Goal: Task Accomplishment & Management: Use online tool/utility

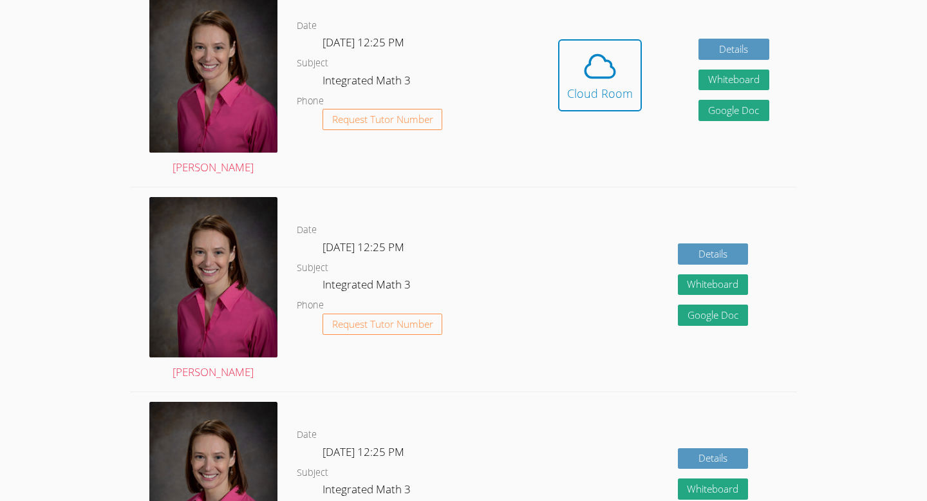
scroll to position [308, 0]
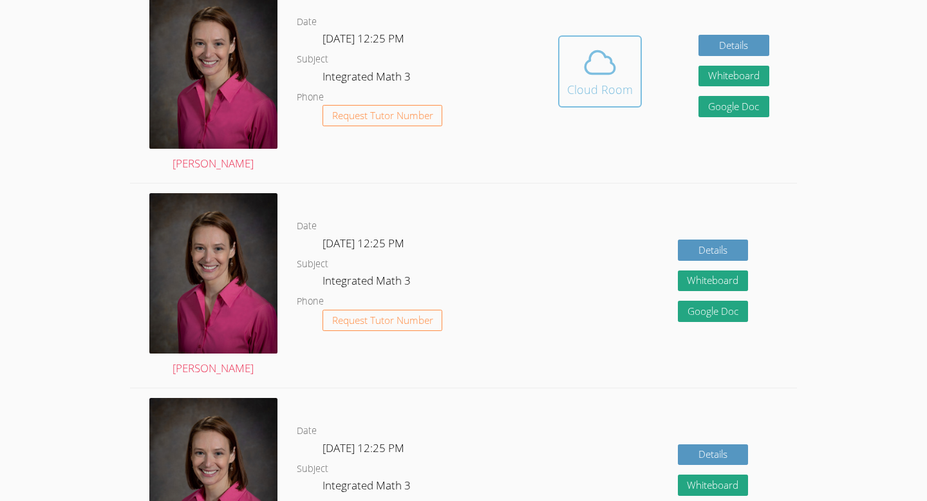
click at [615, 75] on icon at bounding box center [600, 62] width 36 height 36
click at [612, 68] on icon at bounding box center [600, 62] width 36 height 36
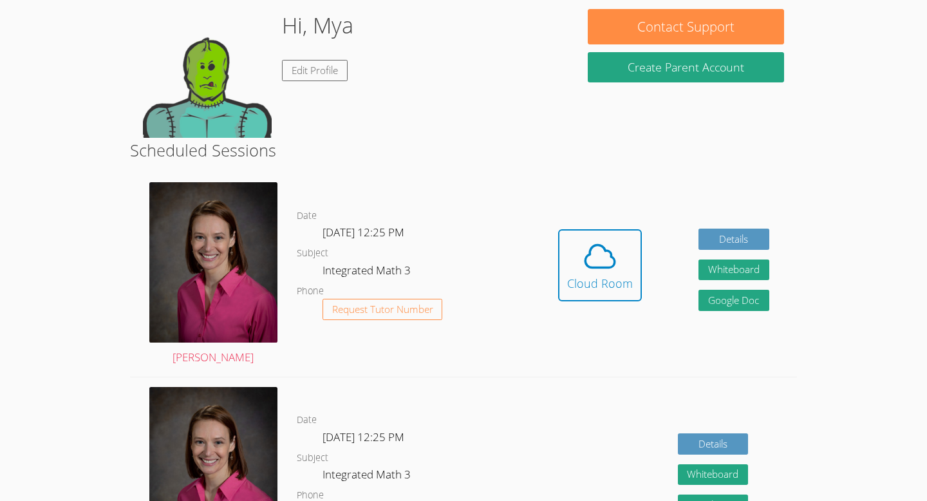
scroll to position [115, 0]
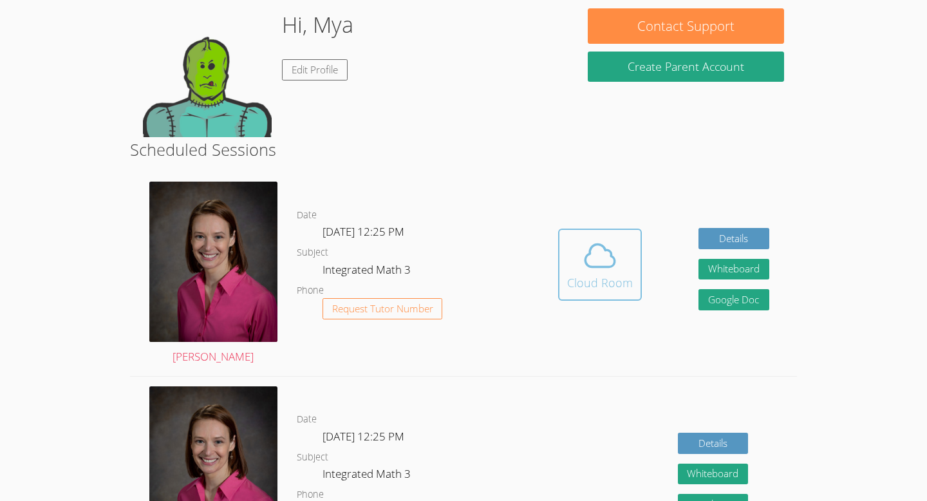
click at [632, 258] on span at bounding box center [600, 256] width 66 height 36
click at [558, 229] on button "Cloud Room" at bounding box center [600, 265] width 84 height 72
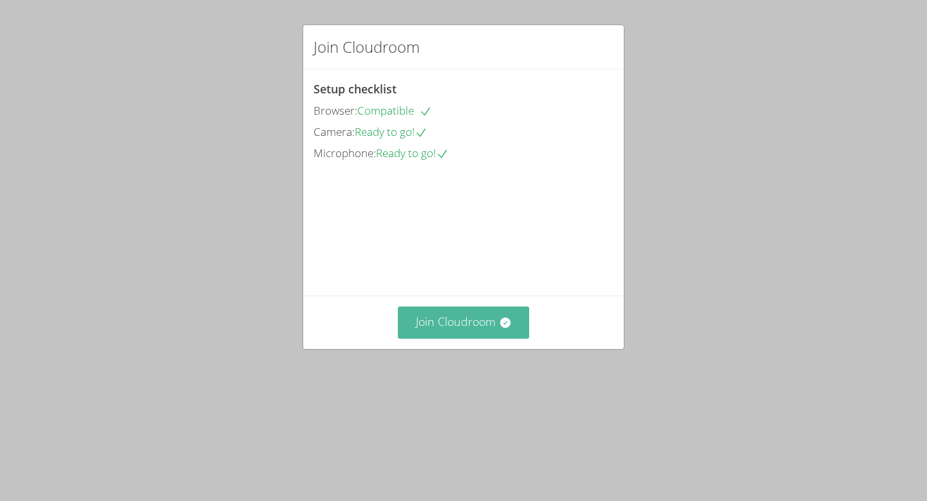
click at [467, 338] on button "Join Cloudroom" at bounding box center [464, 322] width 132 height 32
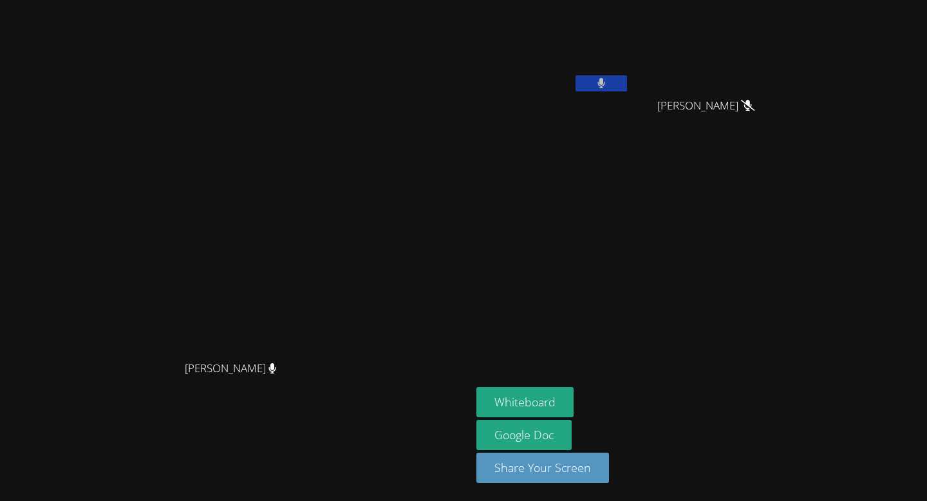
click at [627, 86] on button at bounding box center [601, 83] width 51 height 16
click at [608, 83] on icon at bounding box center [601, 83] width 14 height 11
click at [605, 83] on icon at bounding box center [601, 83] width 8 height 11
click at [576, 75] on button at bounding box center [601, 83] width 51 height 16
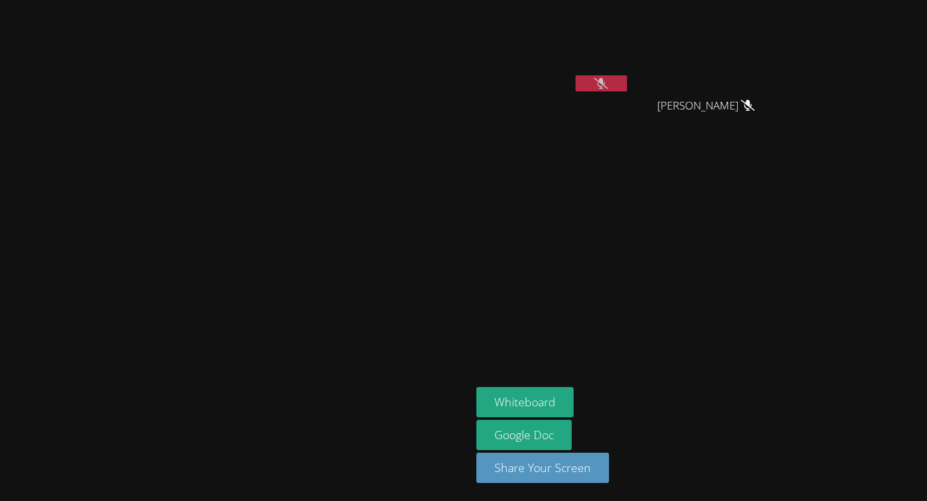
click at [576, 75] on button at bounding box center [601, 83] width 51 height 16
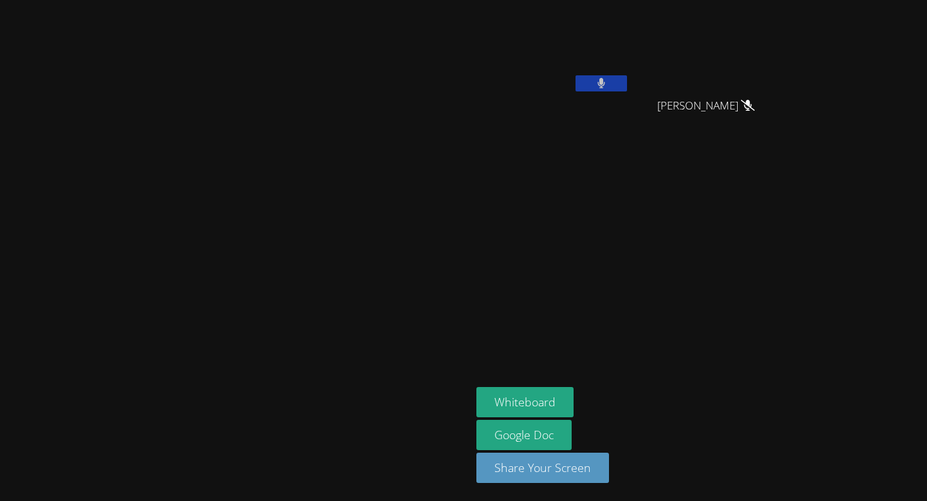
click at [576, 75] on button at bounding box center [601, 83] width 51 height 16
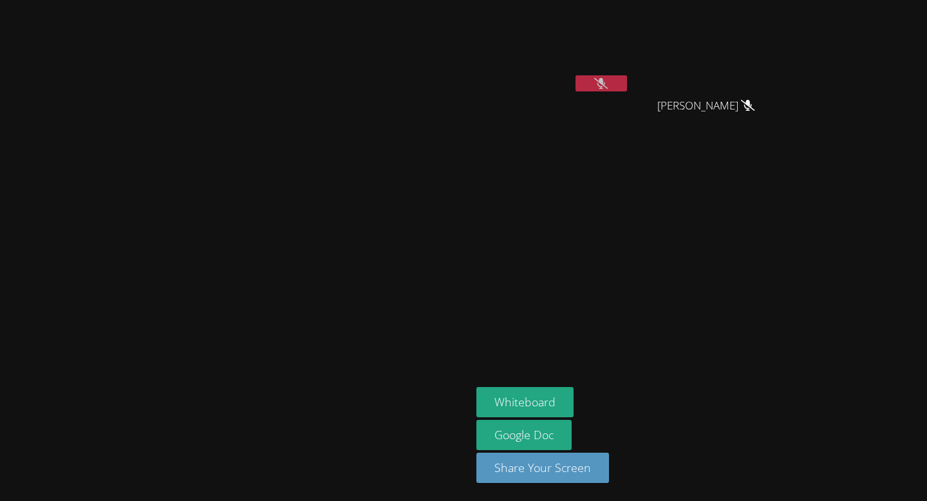
click at [576, 75] on button at bounding box center [601, 83] width 51 height 16
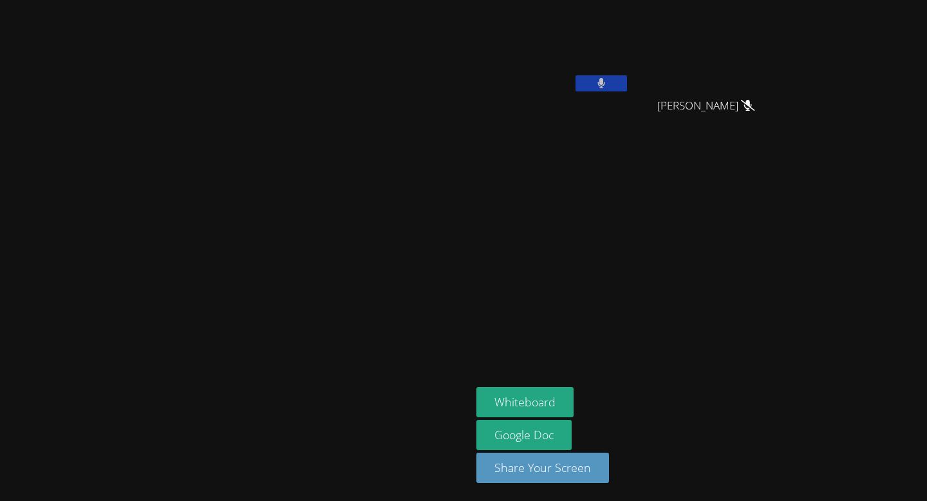
click at [576, 75] on button at bounding box center [601, 83] width 51 height 16
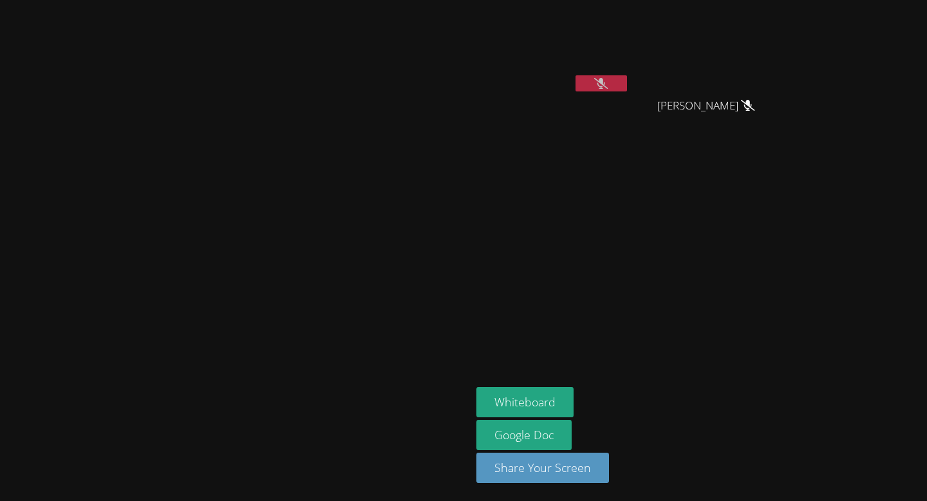
click at [576, 75] on button at bounding box center [601, 83] width 51 height 16
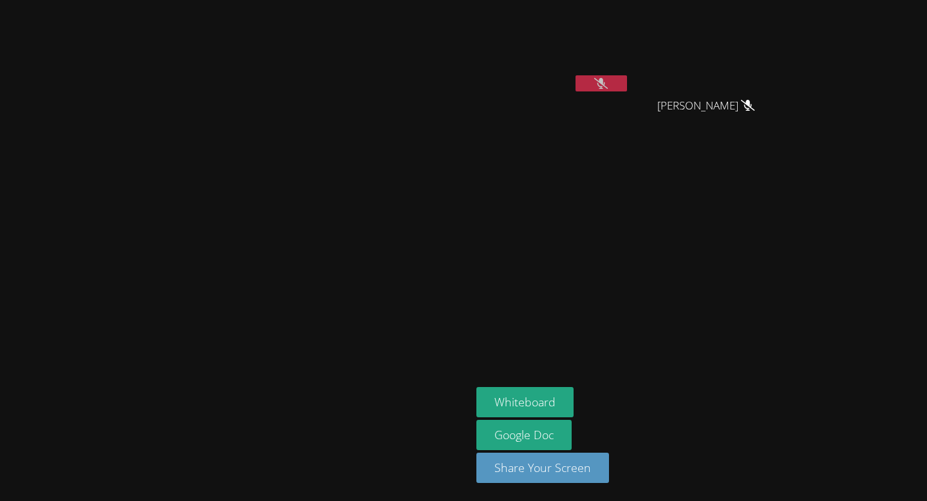
click at [576, 75] on button at bounding box center [601, 83] width 51 height 16
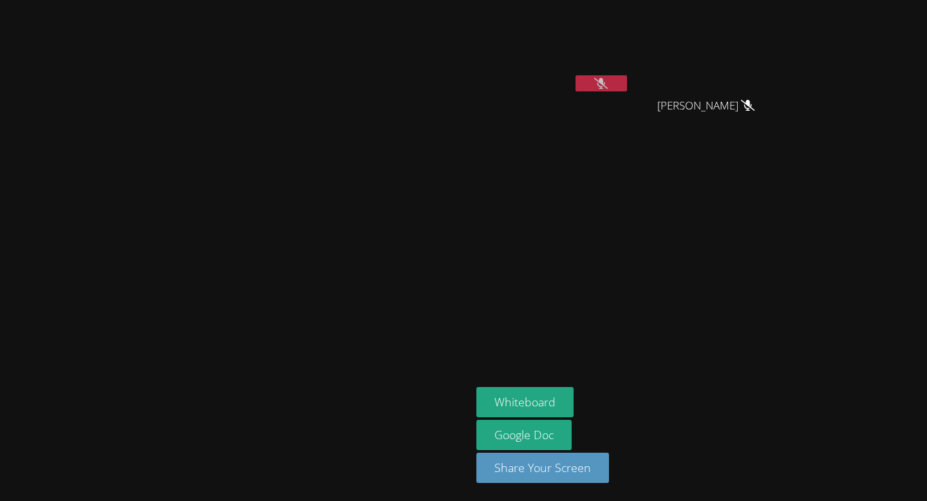
click at [576, 75] on button at bounding box center [601, 83] width 51 height 16
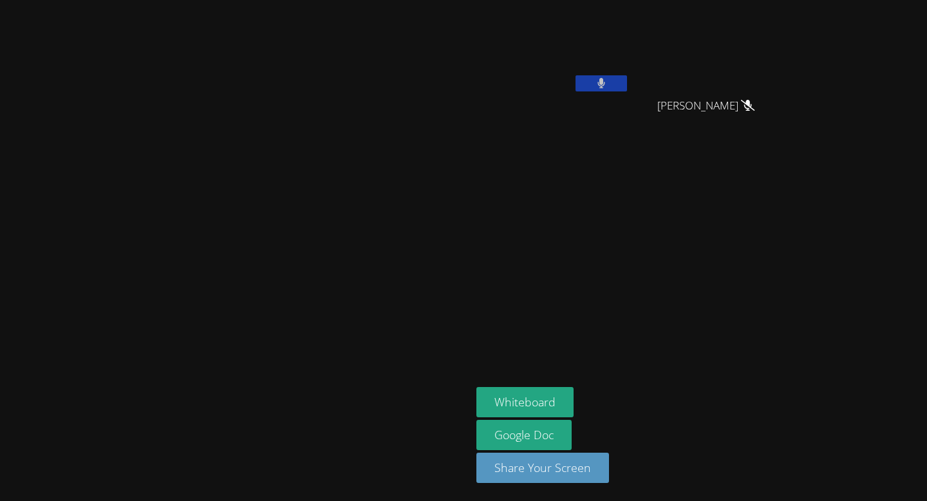
click at [576, 75] on button at bounding box center [601, 83] width 51 height 16
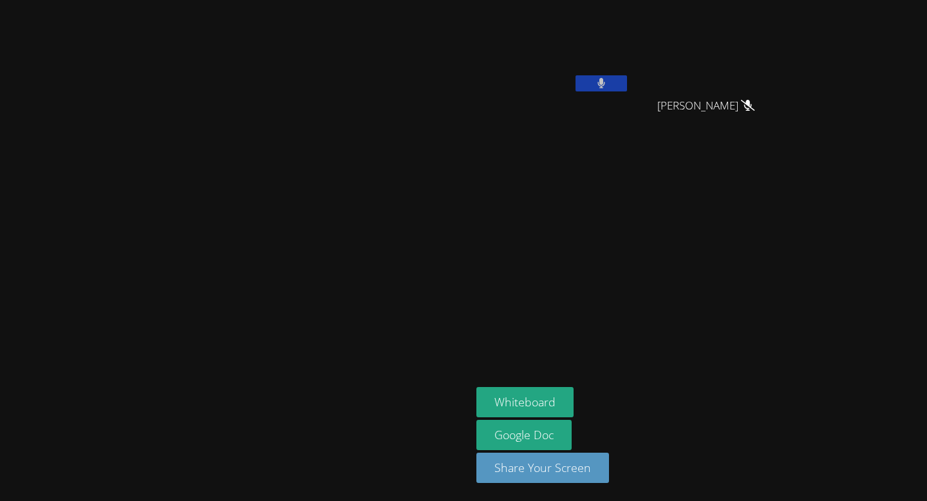
click at [576, 75] on button at bounding box center [601, 83] width 51 height 16
click at [608, 83] on icon at bounding box center [601, 83] width 14 height 11
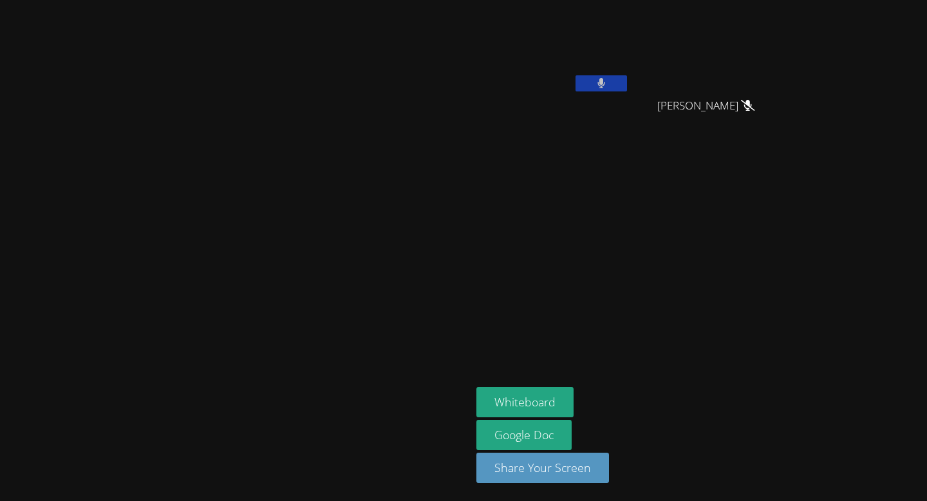
click at [605, 83] on icon at bounding box center [601, 83] width 8 height 11
click at [608, 79] on icon at bounding box center [601, 83] width 14 height 11
click at [627, 79] on button at bounding box center [601, 83] width 51 height 16
click at [608, 79] on icon at bounding box center [601, 83] width 14 height 11
click at [627, 79] on button at bounding box center [601, 83] width 51 height 16
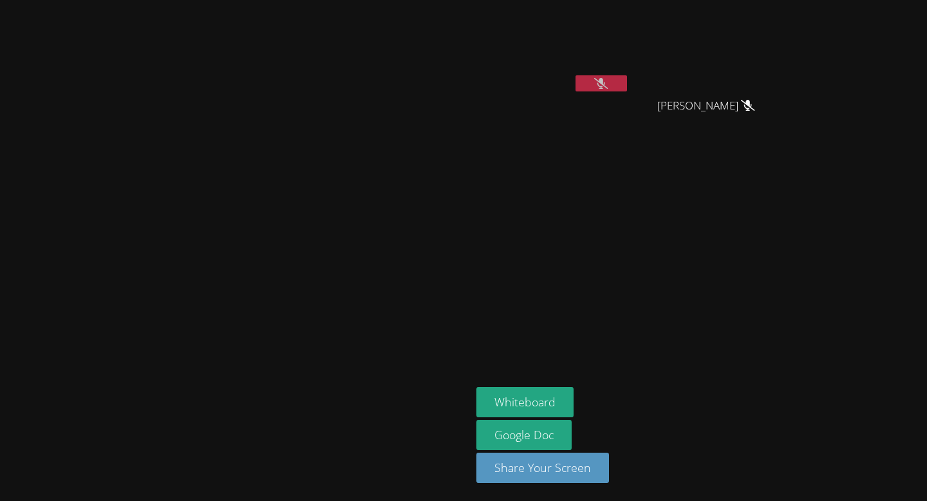
click at [608, 79] on icon at bounding box center [601, 83] width 14 height 11
click at [627, 79] on button at bounding box center [601, 83] width 51 height 16
click at [608, 79] on icon at bounding box center [601, 83] width 14 height 11
click at [627, 79] on button at bounding box center [601, 83] width 51 height 16
click at [608, 79] on icon at bounding box center [601, 83] width 14 height 11
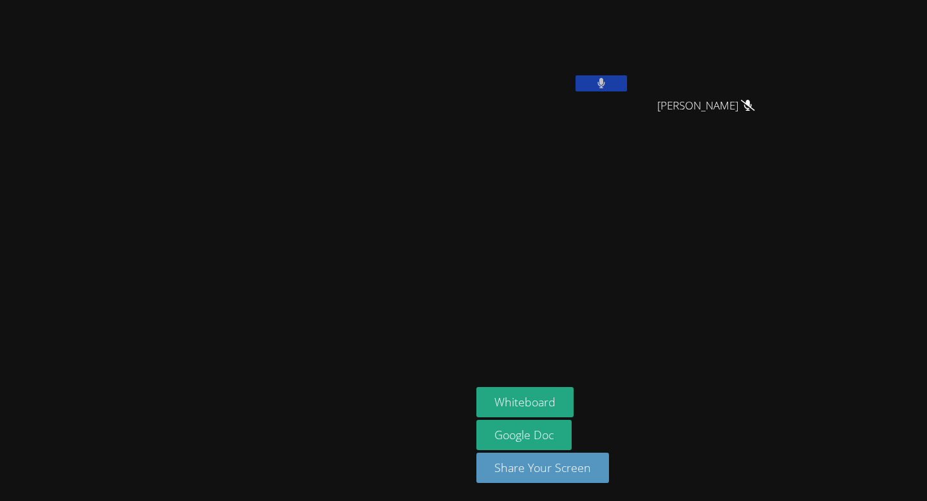
click at [627, 79] on button at bounding box center [601, 83] width 51 height 16
click at [608, 79] on icon at bounding box center [601, 83] width 14 height 11
click at [627, 79] on button at bounding box center [601, 83] width 51 height 16
click at [608, 79] on icon at bounding box center [601, 83] width 14 height 11
click at [627, 79] on button at bounding box center [601, 83] width 51 height 16
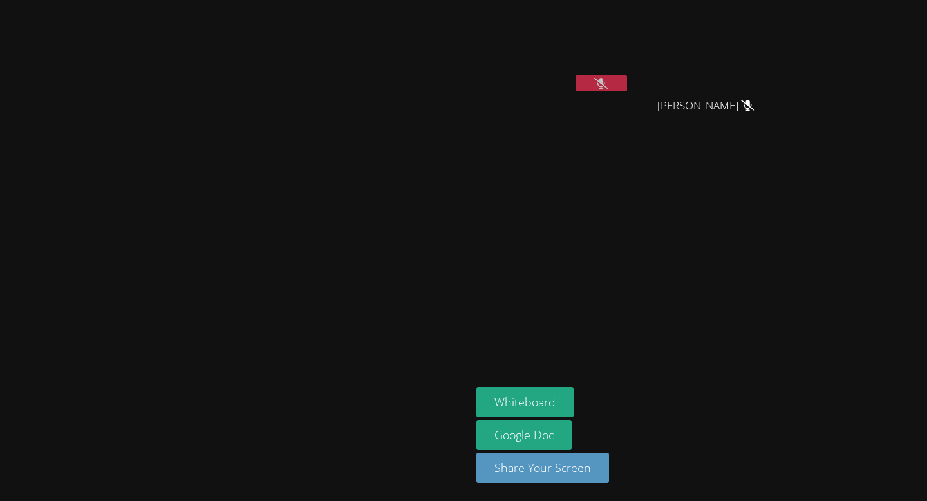
click at [608, 79] on icon at bounding box center [601, 83] width 14 height 11
click at [627, 79] on button at bounding box center [601, 83] width 51 height 16
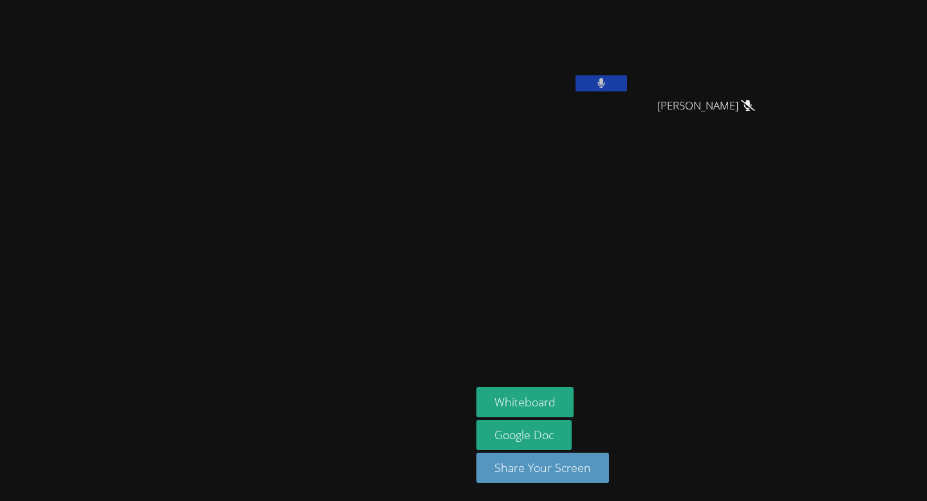
click at [627, 79] on button at bounding box center [601, 83] width 51 height 16
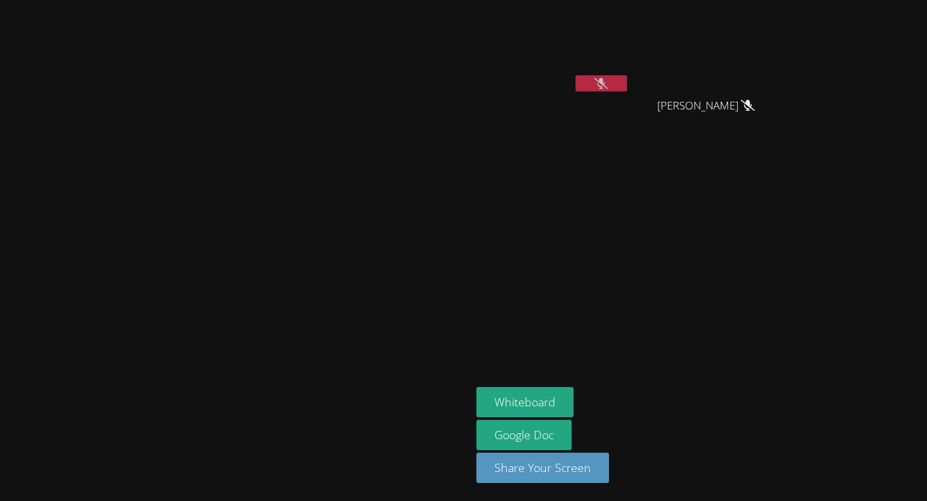
click at [627, 79] on button at bounding box center [601, 83] width 51 height 16
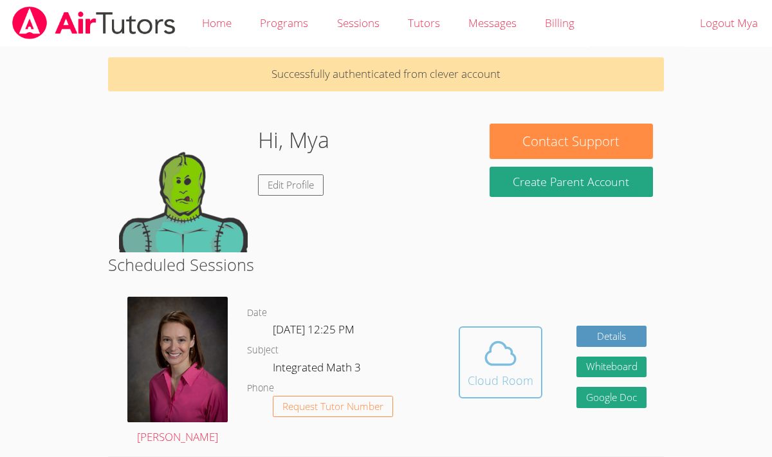
click at [494, 335] on icon at bounding box center [501, 353] width 36 height 36
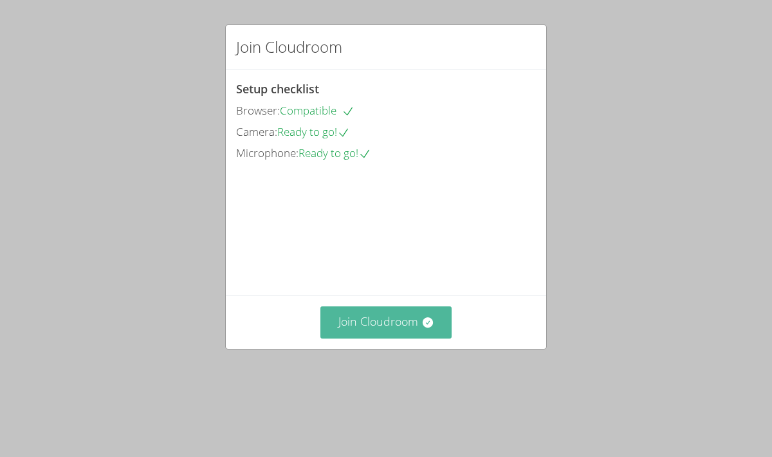
click at [426, 328] on icon at bounding box center [427, 322] width 10 height 10
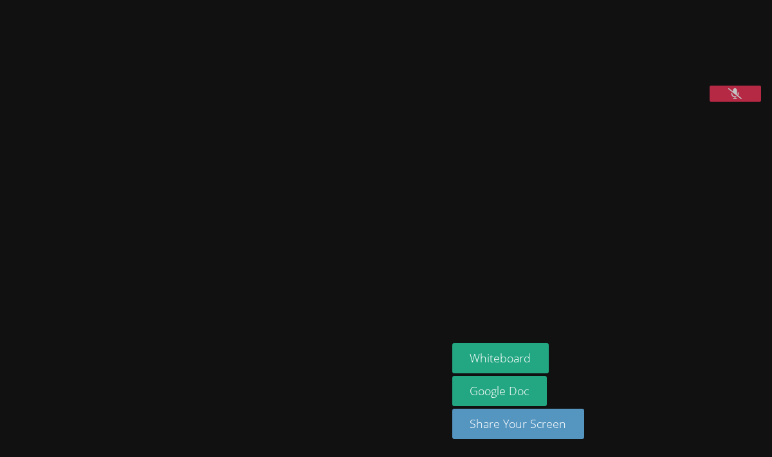
click at [738, 99] on icon at bounding box center [736, 93] width 14 height 11
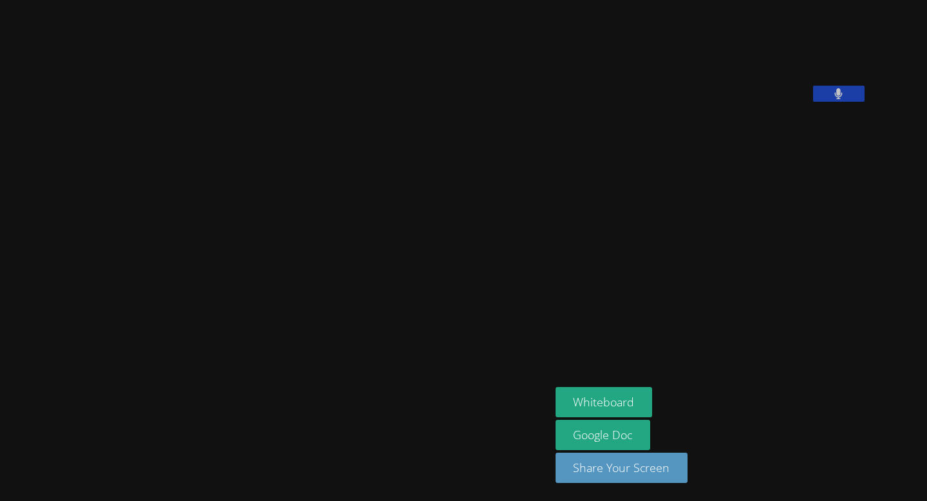
click at [225, 113] on video at bounding box center [274, 225] width 193 height 304
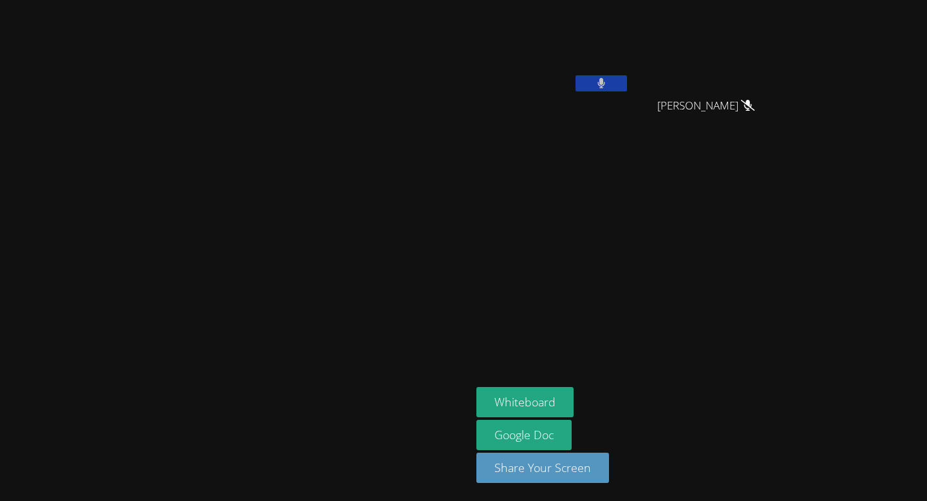
click at [606, 86] on icon at bounding box center [601, 83] width 8 height 11
click at [630, 102] on div "Mya Vallejo" at bounding box center [552, 74] width 153 height 138
click at [608, 80] on icon at bounding box center [601, 83] width 14 height 11
click at [627, 80] on button at bounding box center [601, 83] width 51 height 16
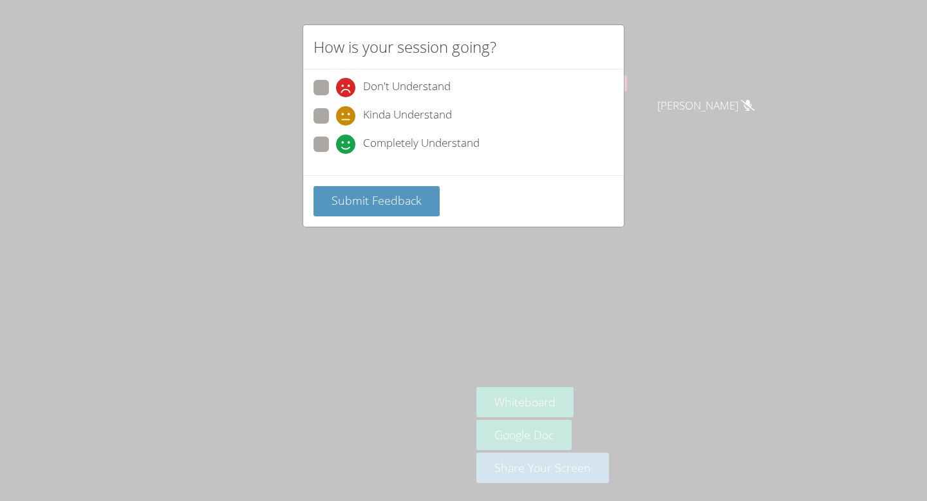
click at [336, 154] on span at bounding box center [336, 154] width 0 height 0
click at [336, 136] on input "Completely Understand" at bounding box center [341, 141] width 11 height 11
radio input "true"
click at [355, 196] on span "Submit Feedback" at bounding box center [377, 199] width 90 height 15
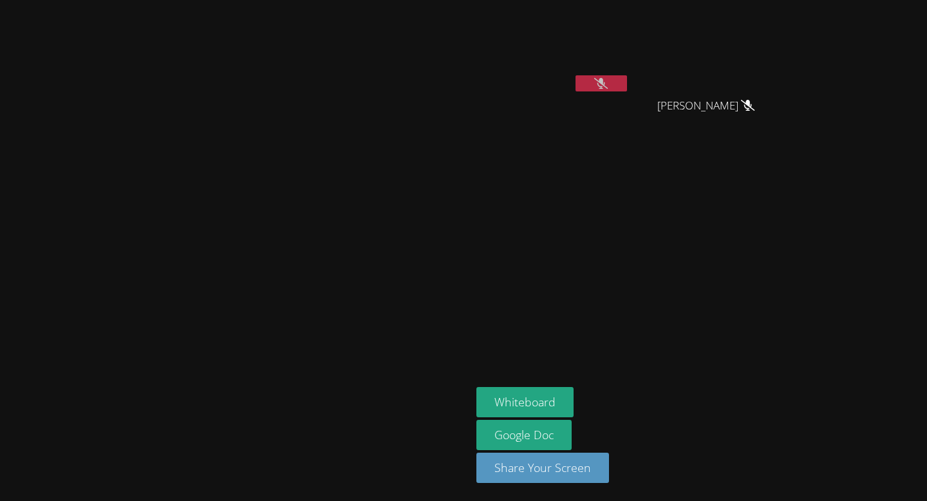
click at [608, 82] on icon at bounding box center [601, 83] width 14 height 11
click at [605, 82] on icon at bounding box center [601, 83] width 8 height 11
click at [608, 82] on icon at bounding box center [601, 83] width 14 height 11
click at [605, 82] on icon at bounding box center [601, 83] width 8 height 11
click at [608, 82] on icon at bounding box center [601, 83] width 14 height 11
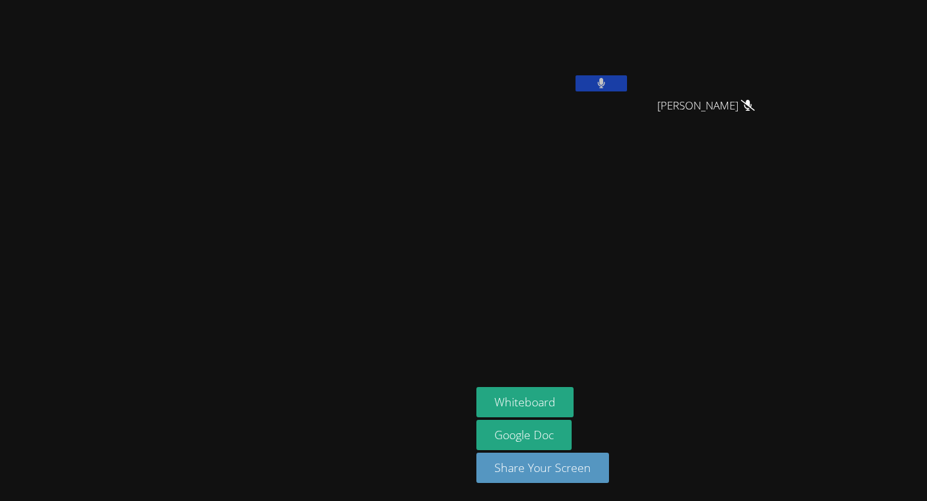
click at [605, 82] on icon at bounding box center [601, 83] width 8 height 11
click at [627, 85] on button at bounding box center [601, 83] width 51 height 16
click at [627, 82] on button at bounding box center [601, 83] width 51 height 16
